Goal: Transaction & Acquisition: Book appointment/travel/reservation

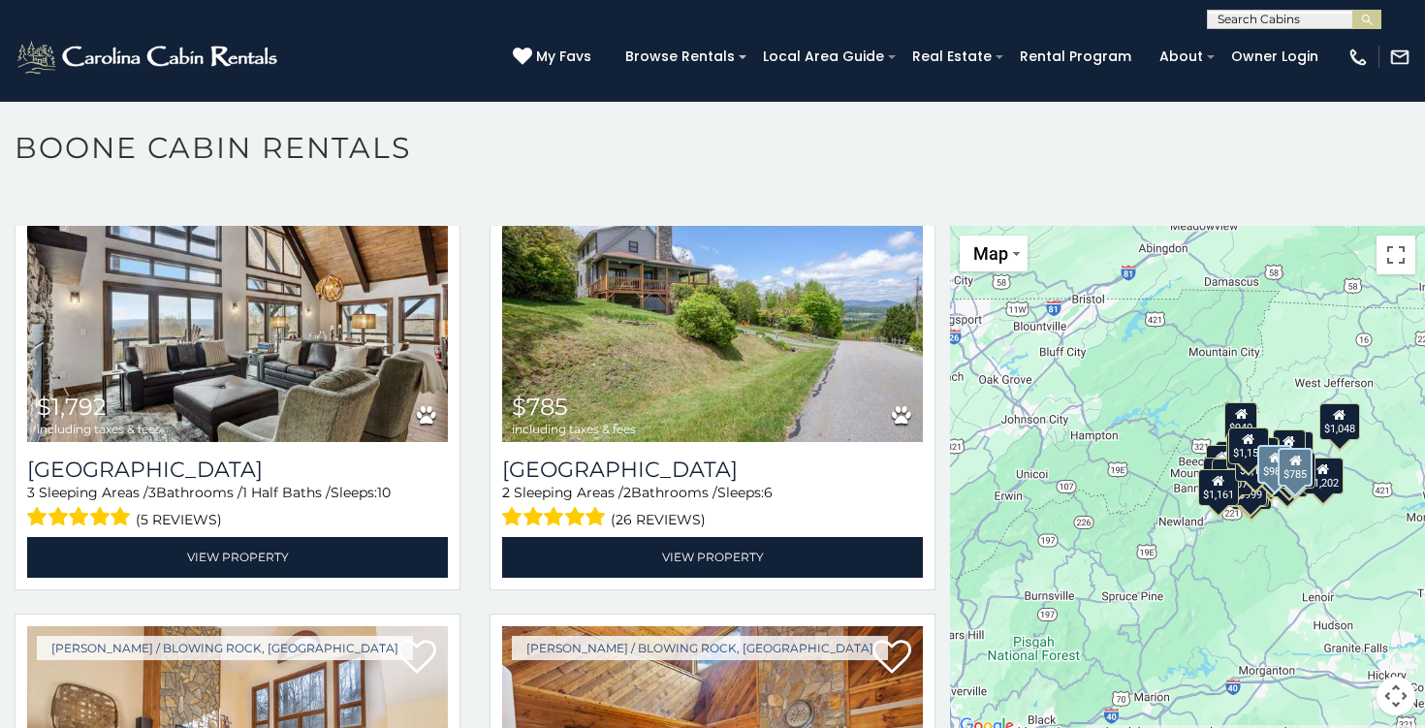
scroll to position [1984, 0]
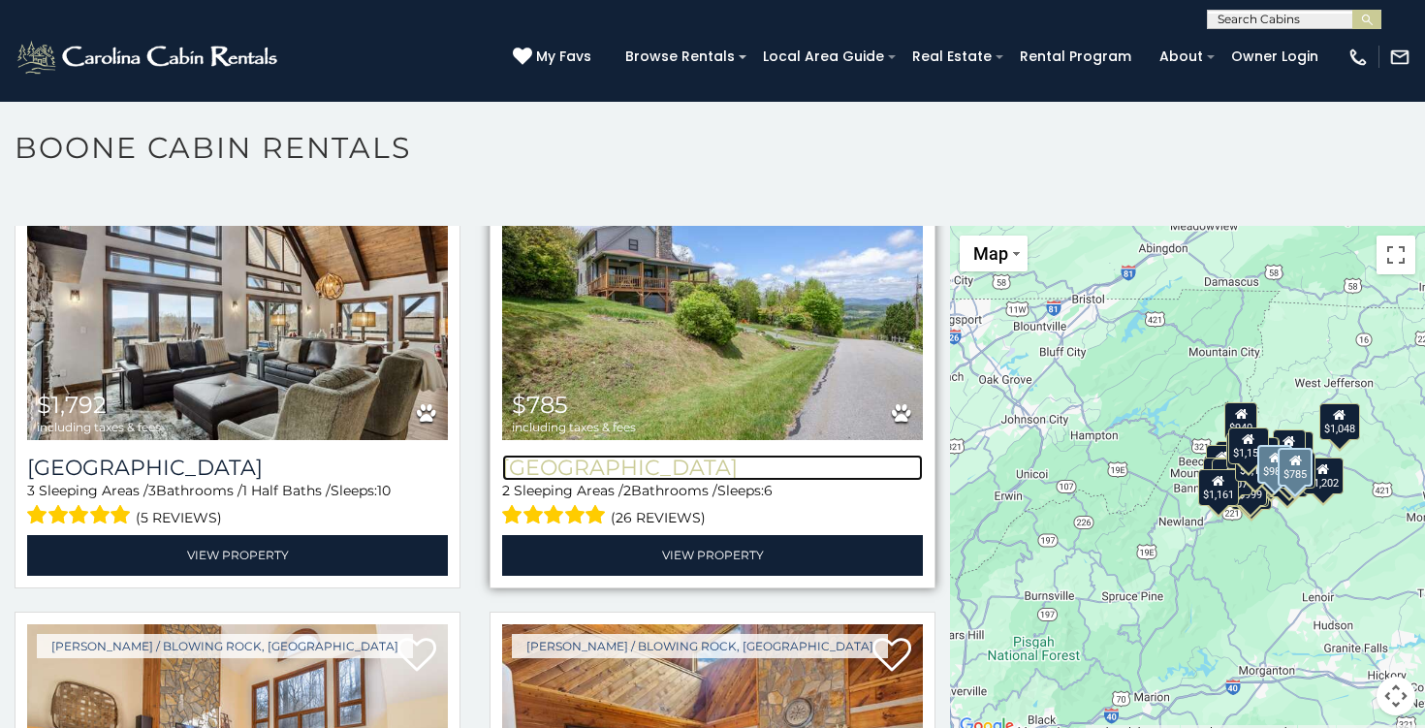
click at [632, 471] on h3 "[GEOGRAPHIC_DATA]" at bounding box center [712, 468] width 421 height 26
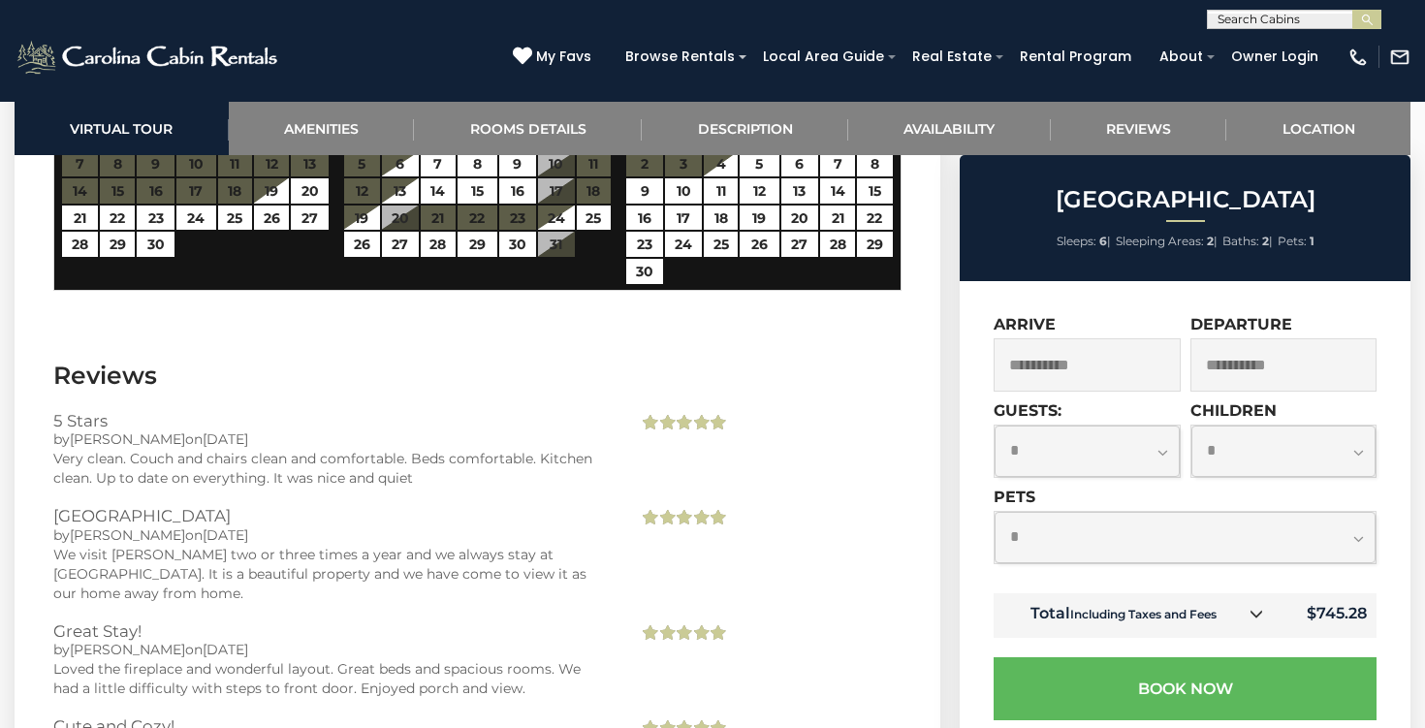
scroll to position [3804, 0]
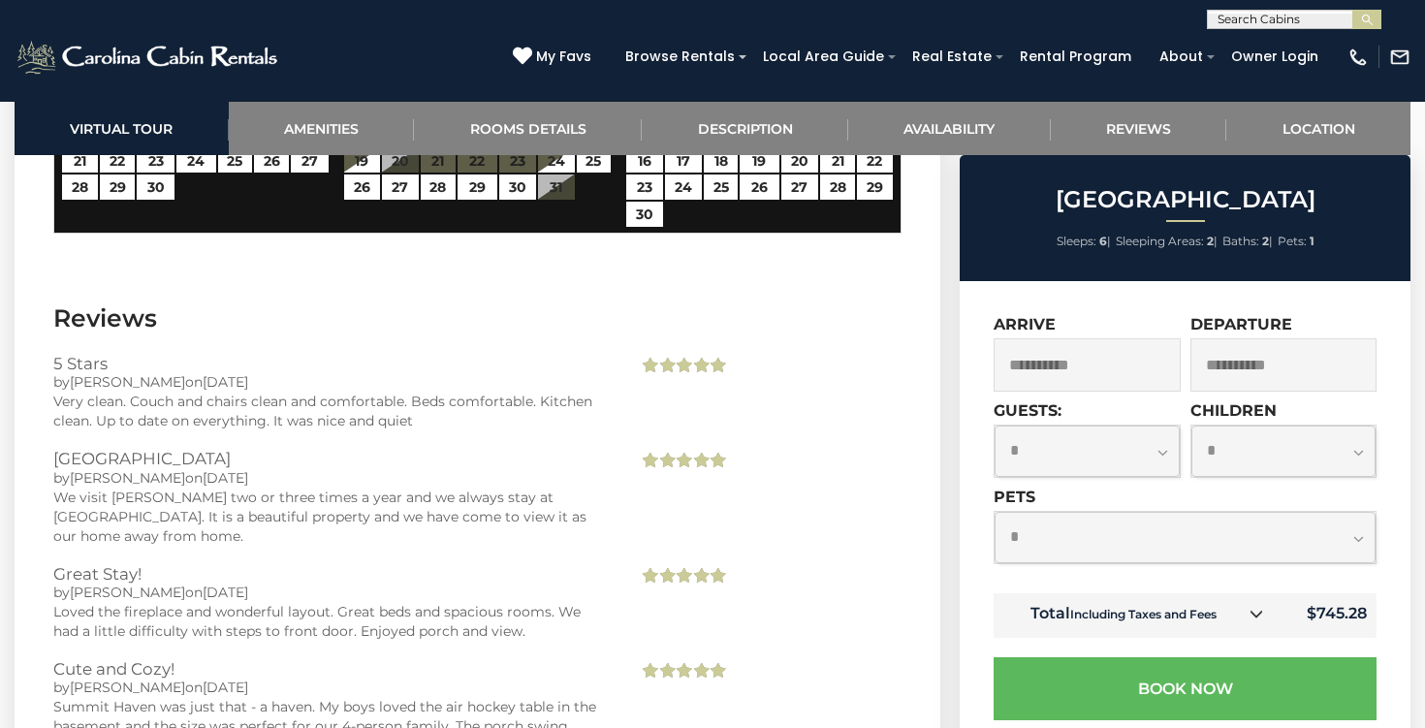
click at [1085, 526] on select "**********" at bounding box center [1185, 537] width 381 height 51
select select "*"
click at [995, 512] on select "**********" at bounding box center [1185, 537] width 381 height 51
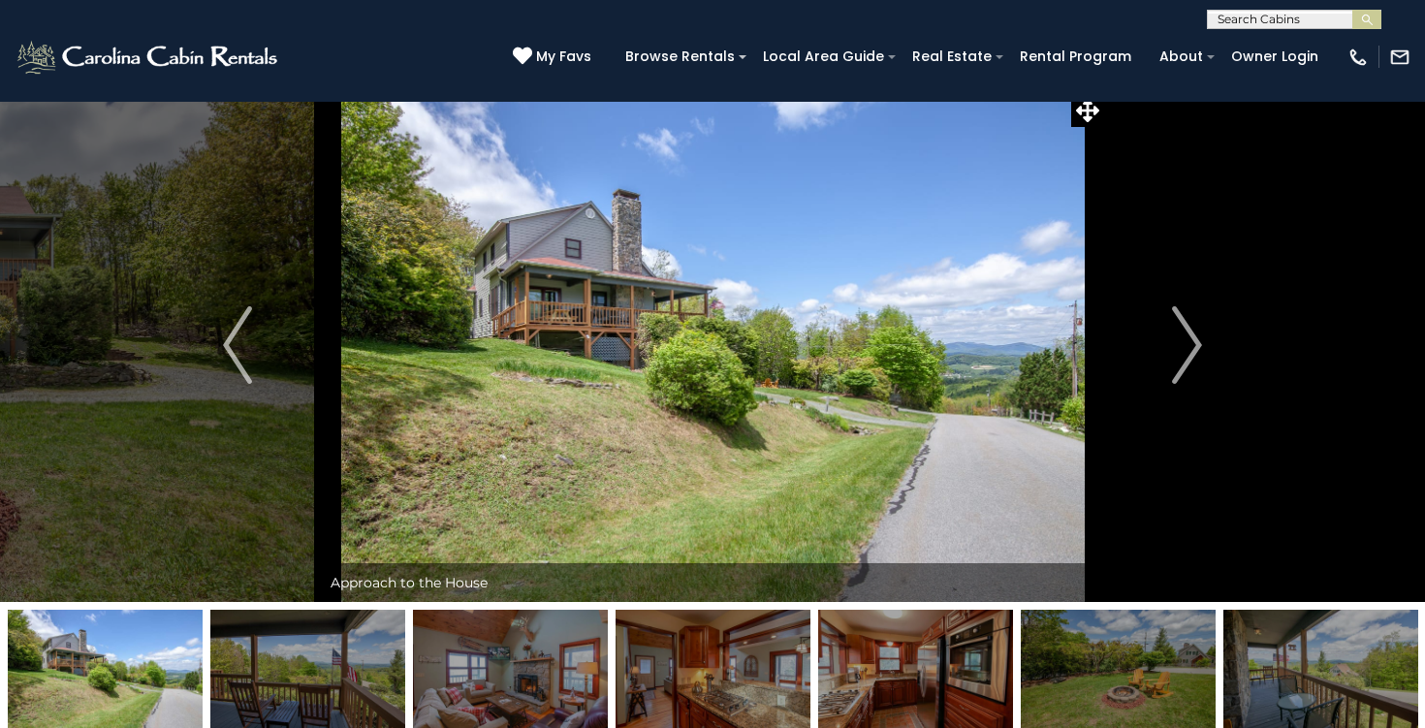
scroll to position [0, 0]
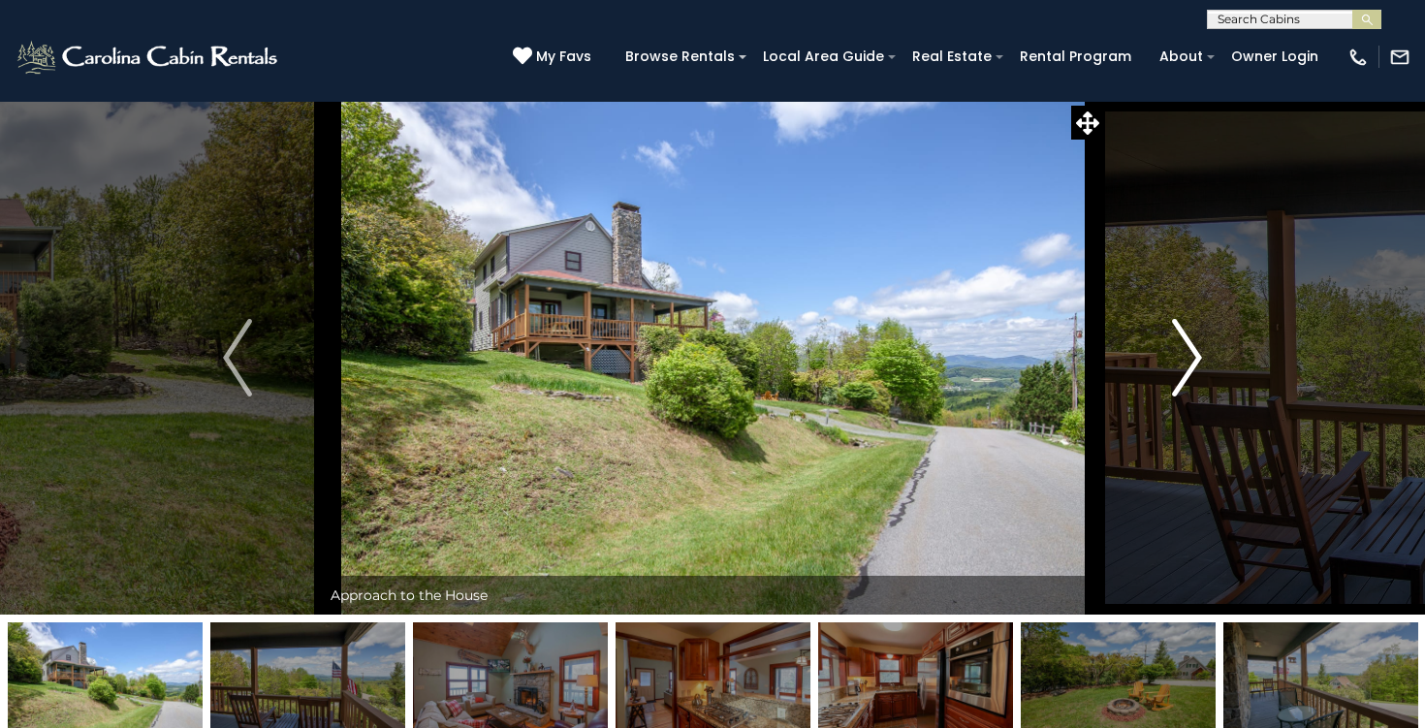
click at [1178, 334] on img "Next" at bounding box center [1187, 358] width 29 height 78
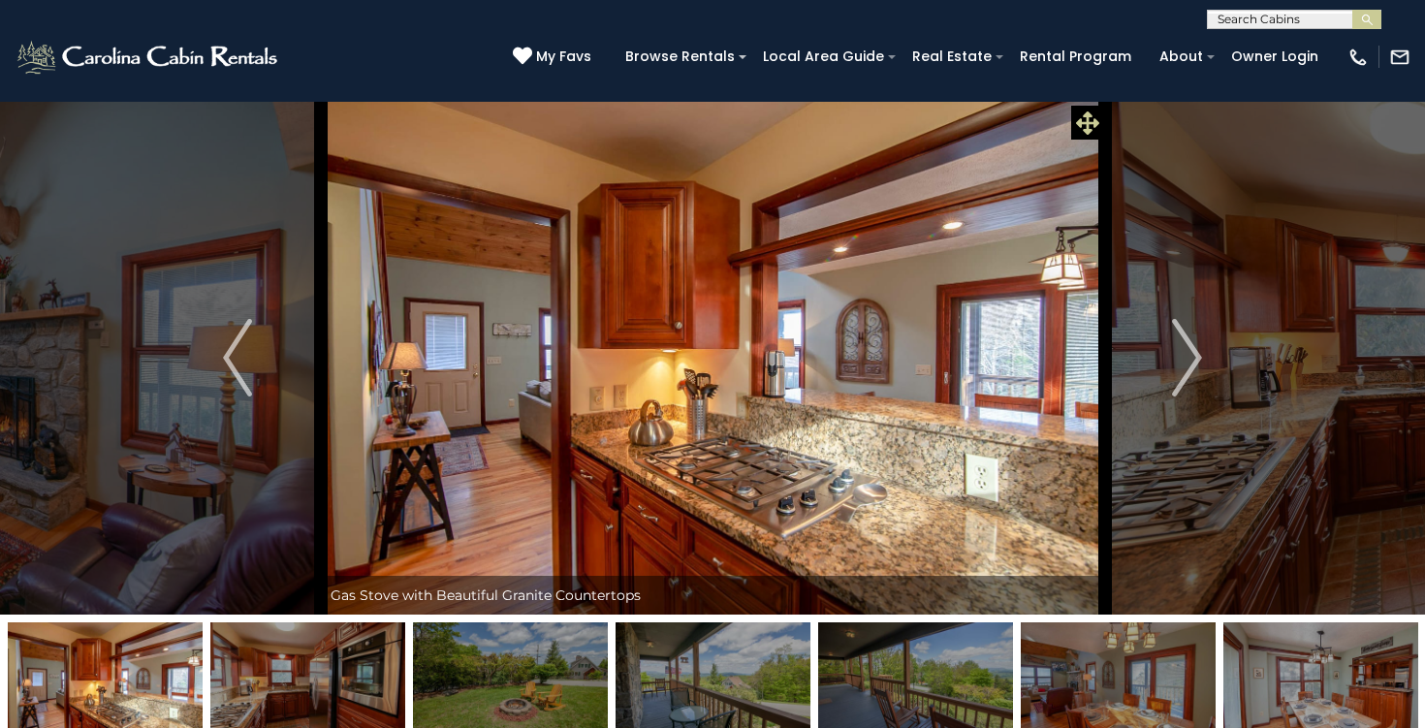
click at [1087, 126] on icon at bounding box center [1087, 122] width 23 height 23
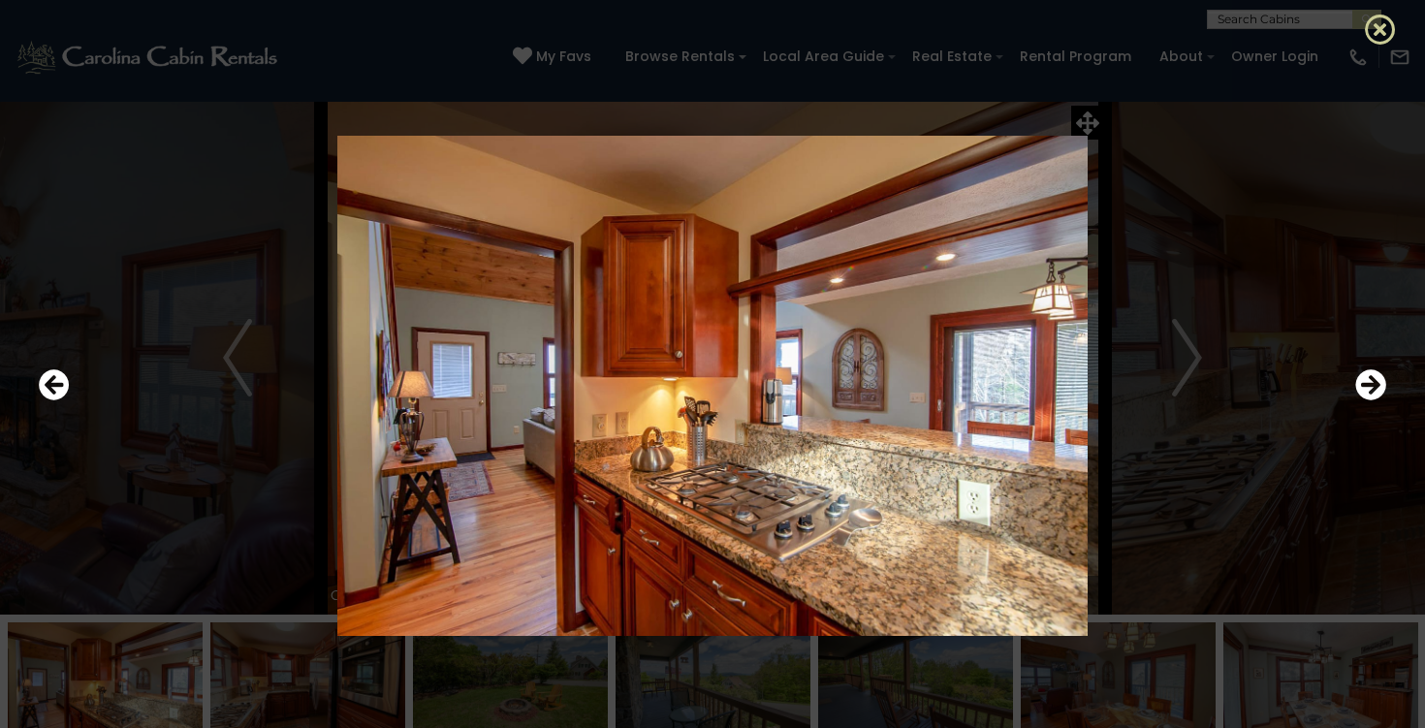
click at [1379, 16] on icon at bounding box center [1380, 29] width 31 height 31
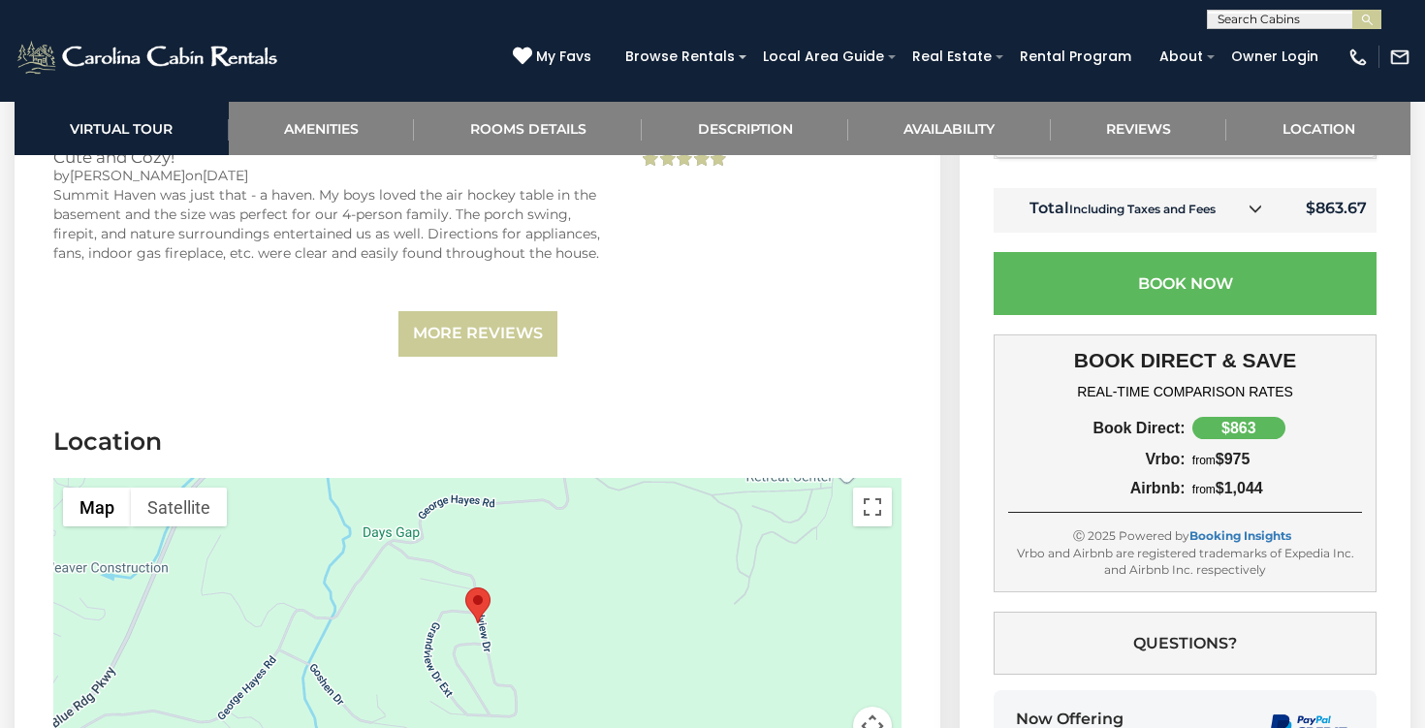
scroll to position [4360, 0]
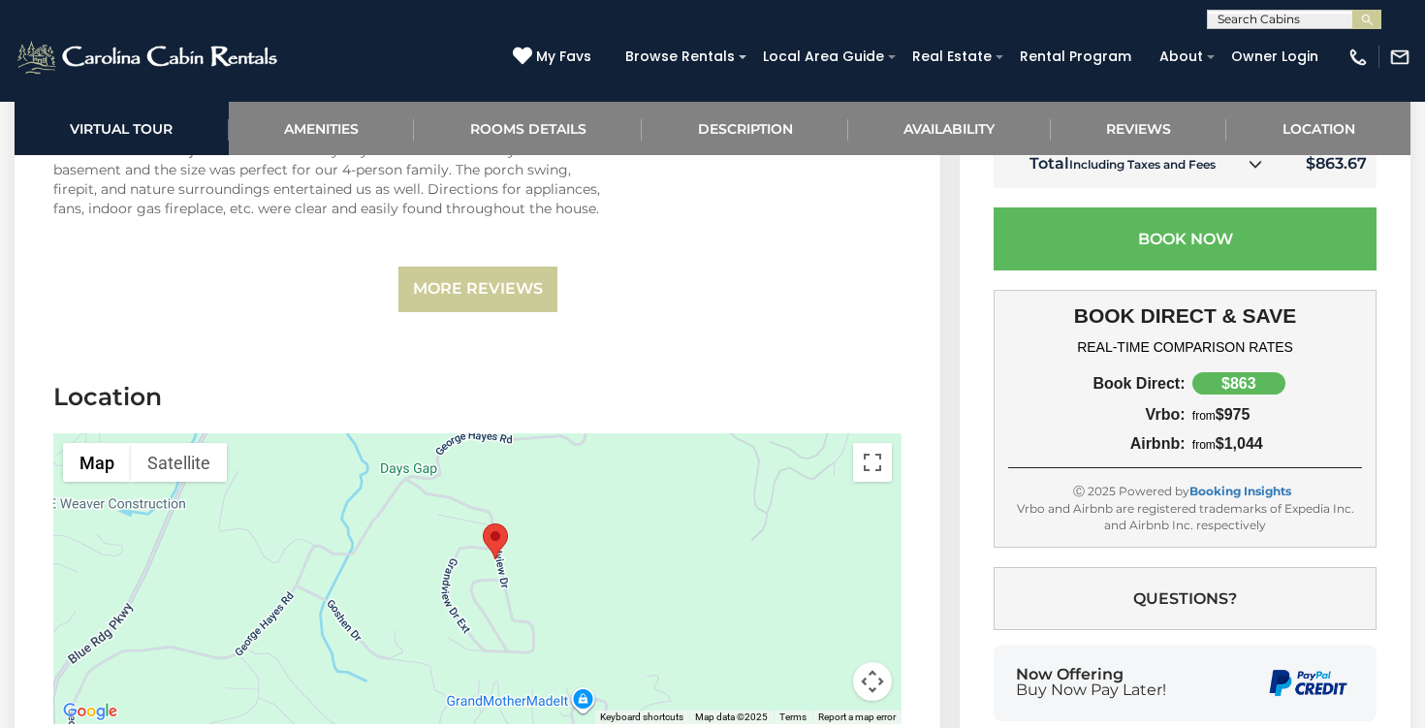
drag, startPoint x: 530, startPoint y: 518, endPoint x: 553, endPoint y: 492, distance: 33.6
click at [553, 492] on div at bounding box center [477, 578] width 848 height 291
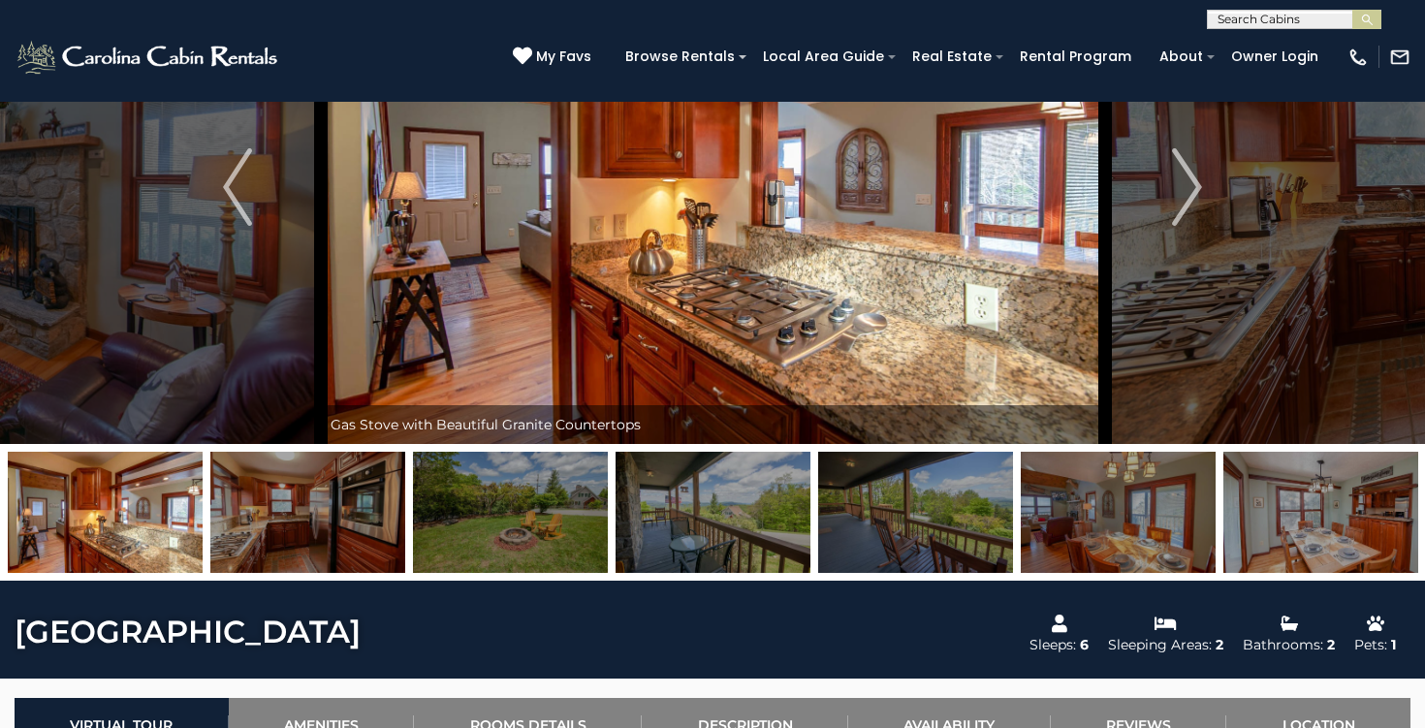
scroll to position [198, 0]
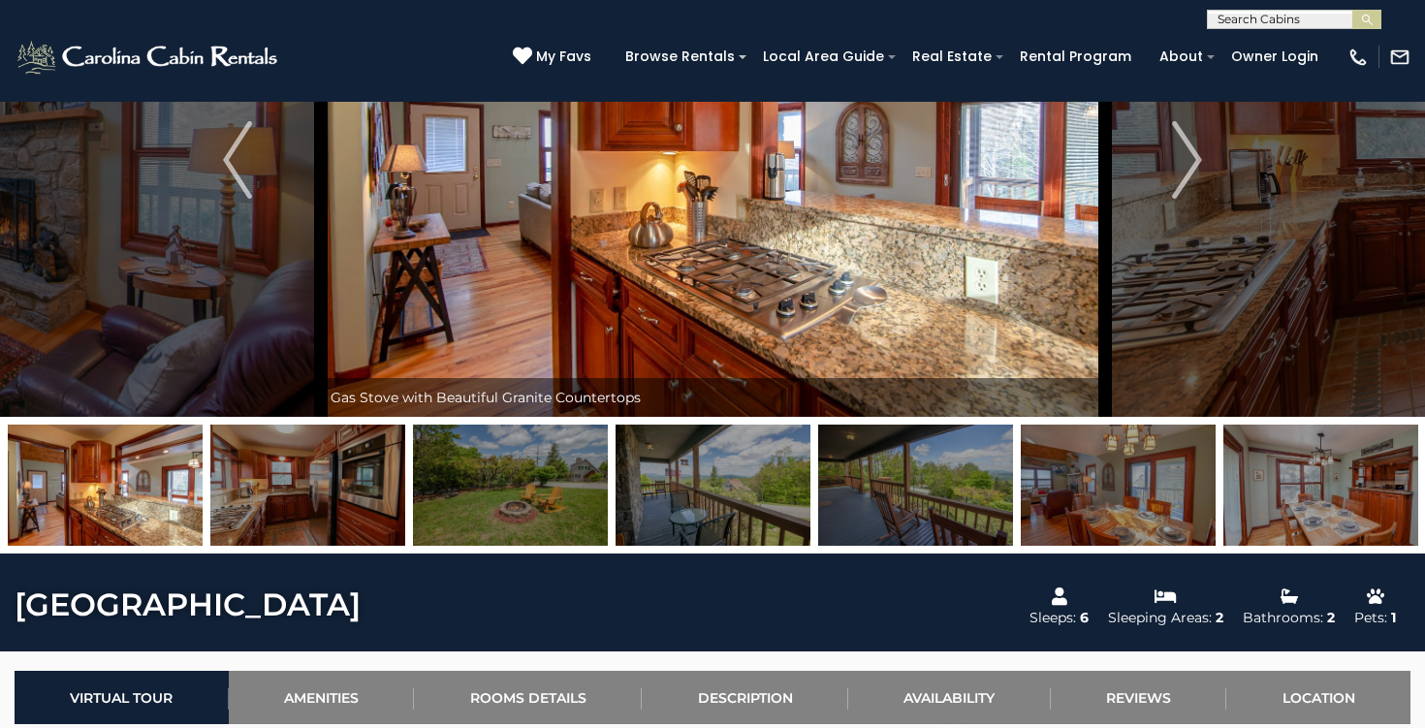
click at [510, 510] on img at bounding box center [510, 485] width 195 height 121
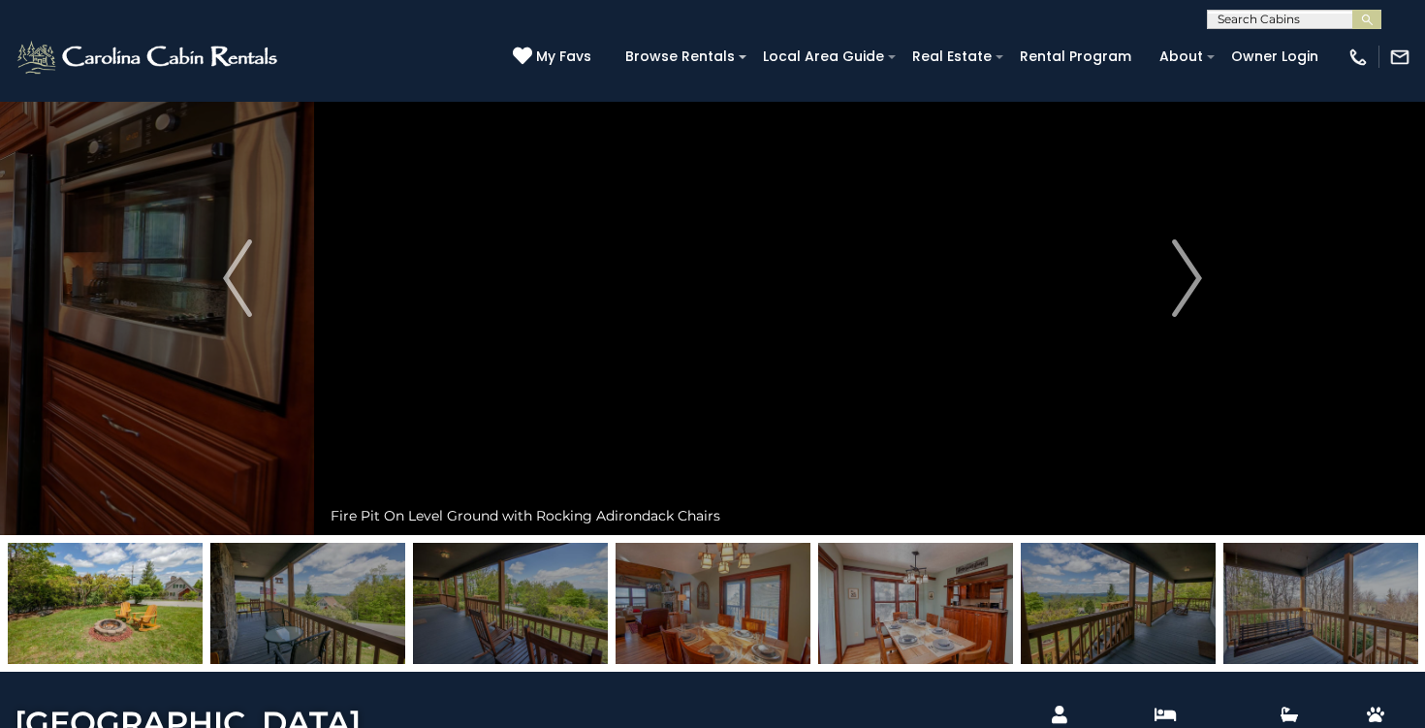
scroll to position [47, 0]
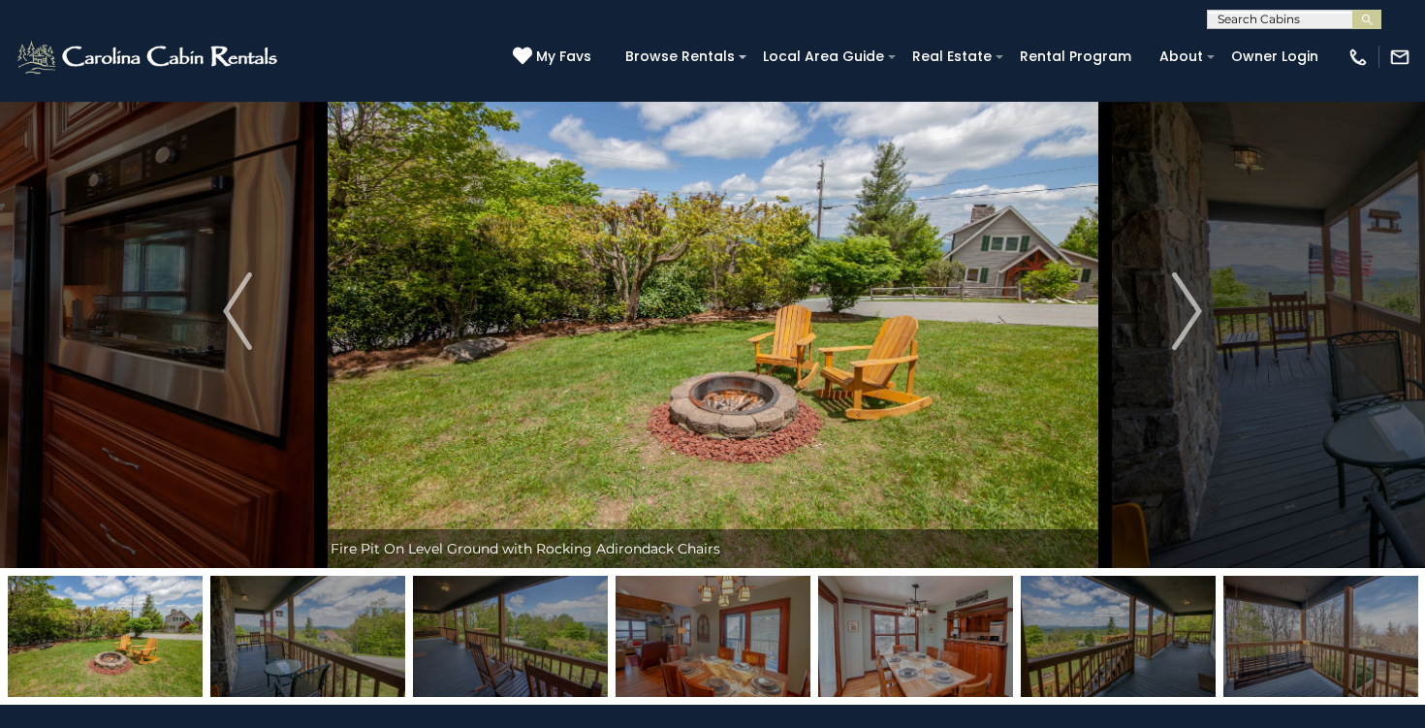
click at [658, 624] on img at bounding box center [713, 636] width 195 height 121
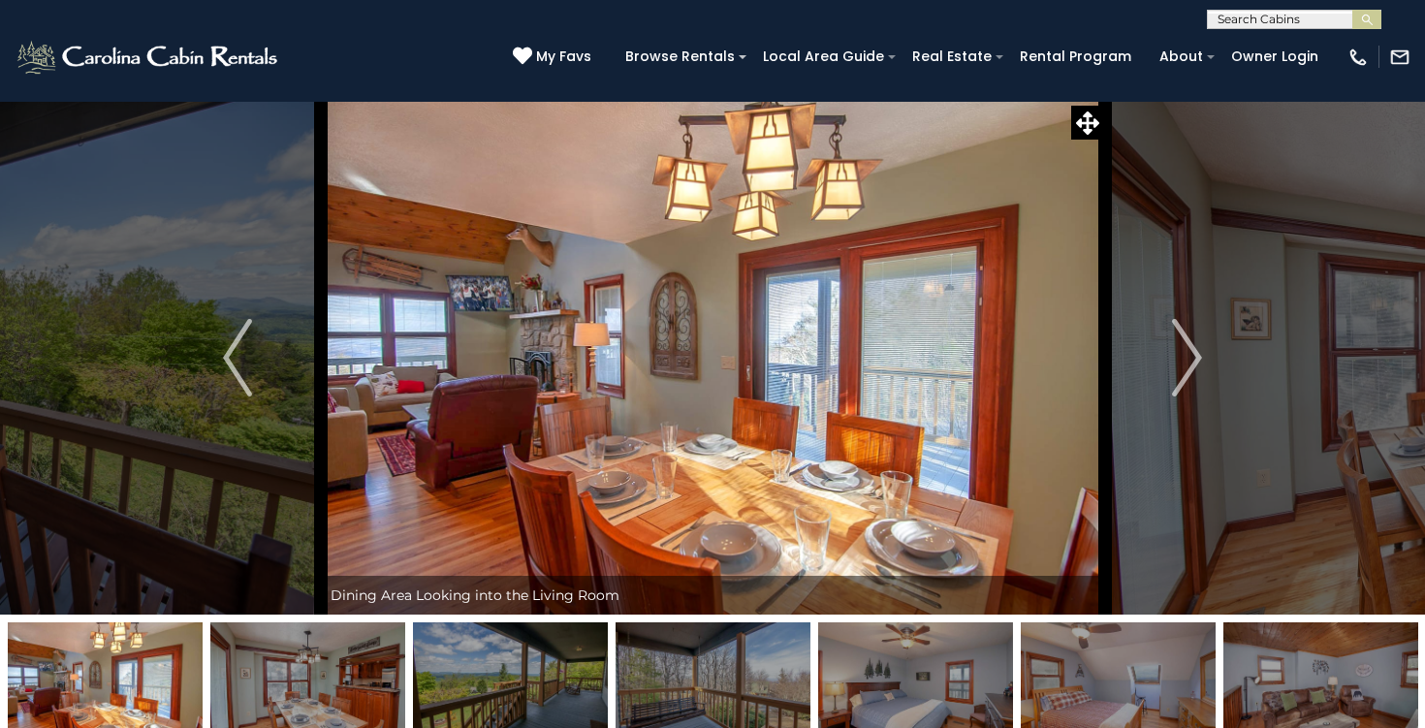
scroll to position [52, 0]
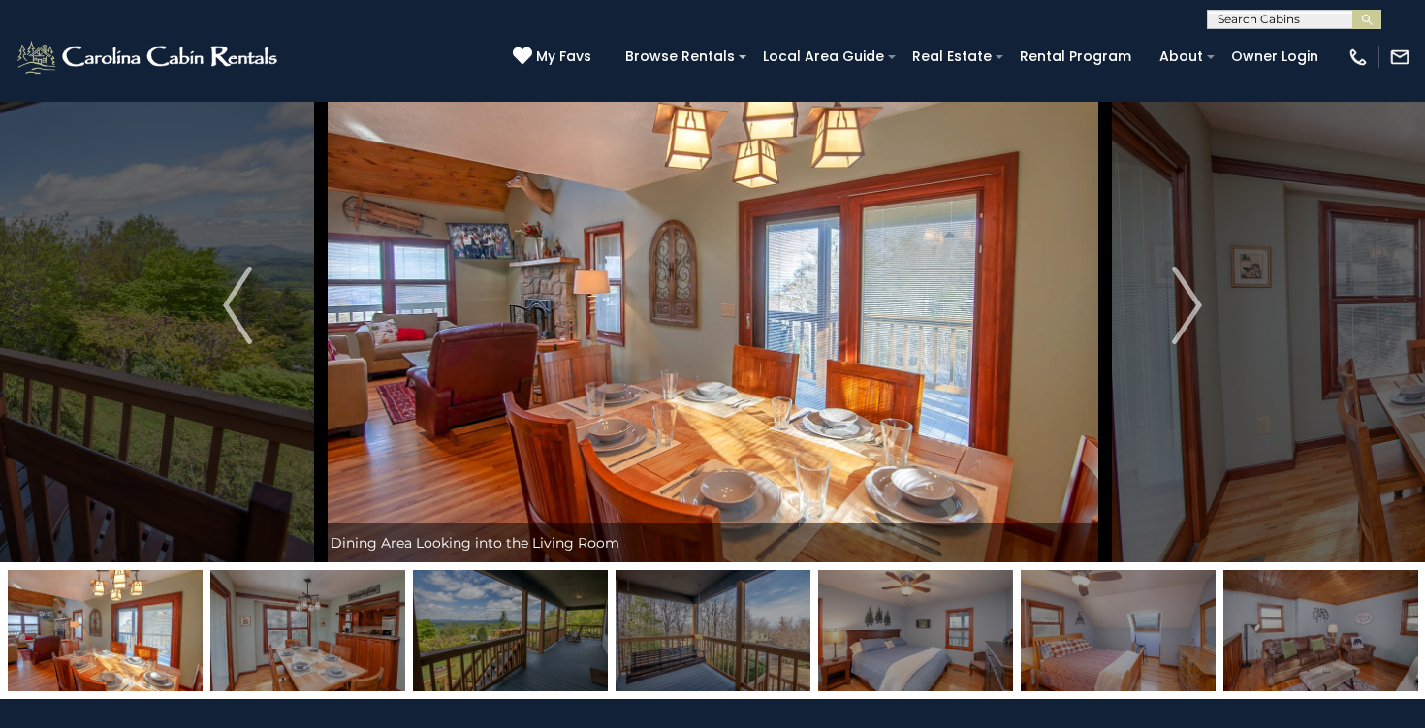
click at [484, 655] on img at bounding box center [510, 630] width 195 height 121
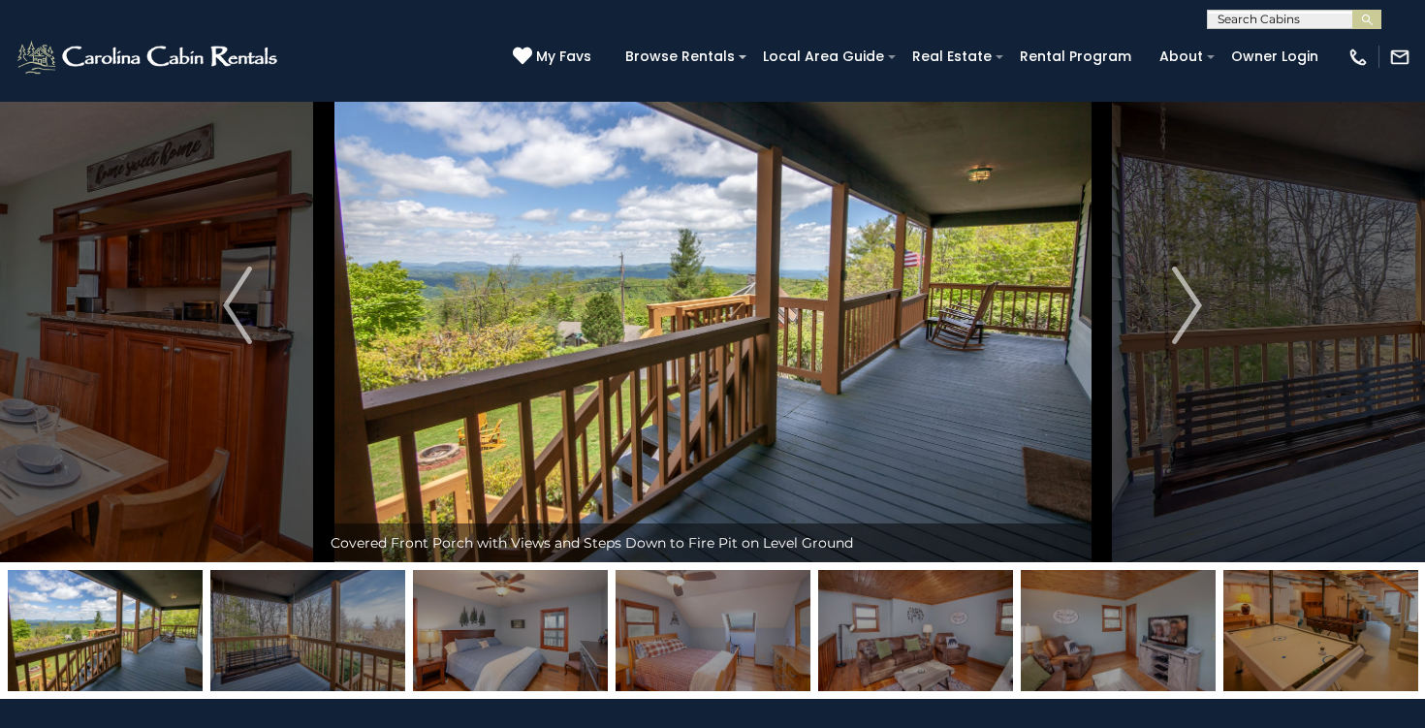
click at [532, 634] on img at bounding box center [510, 630] width 195 height 121
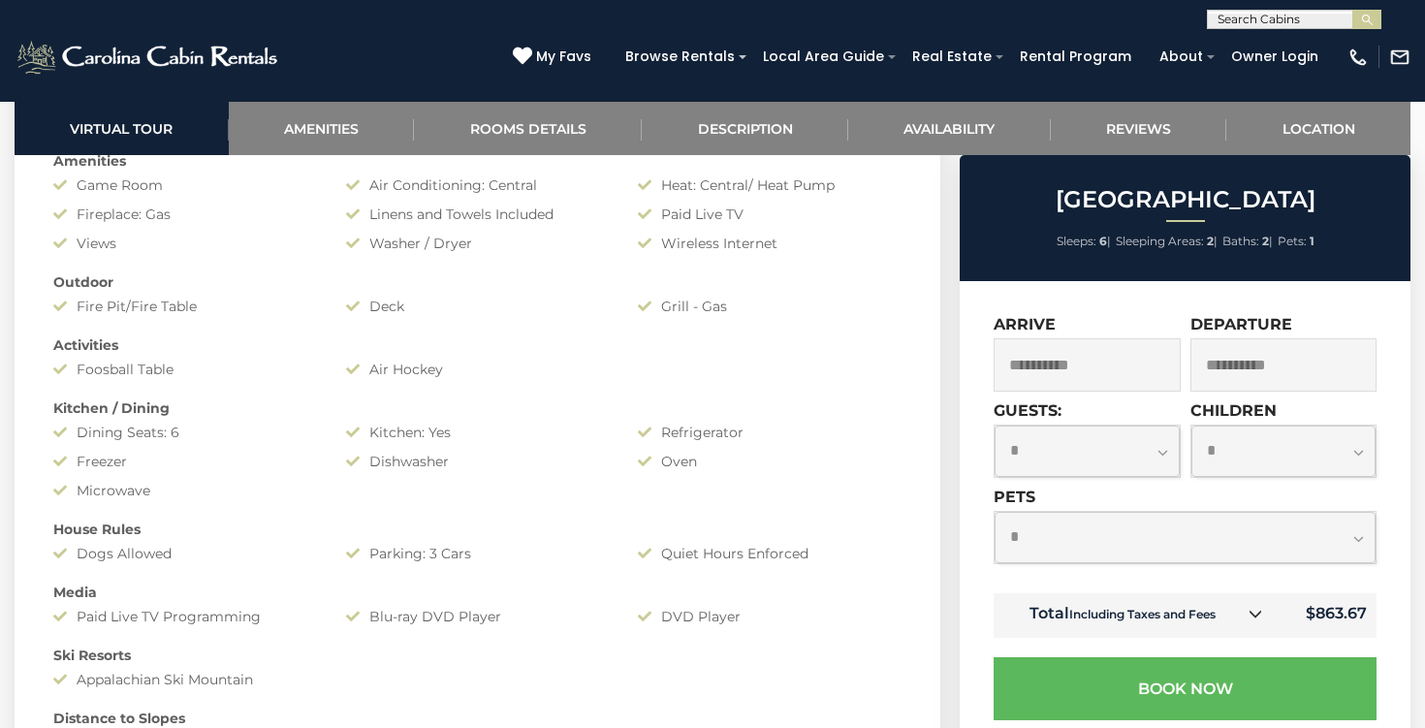
scroll to position [0, 0]
